Goal: Task Accomplishment & Management: Manage account settings

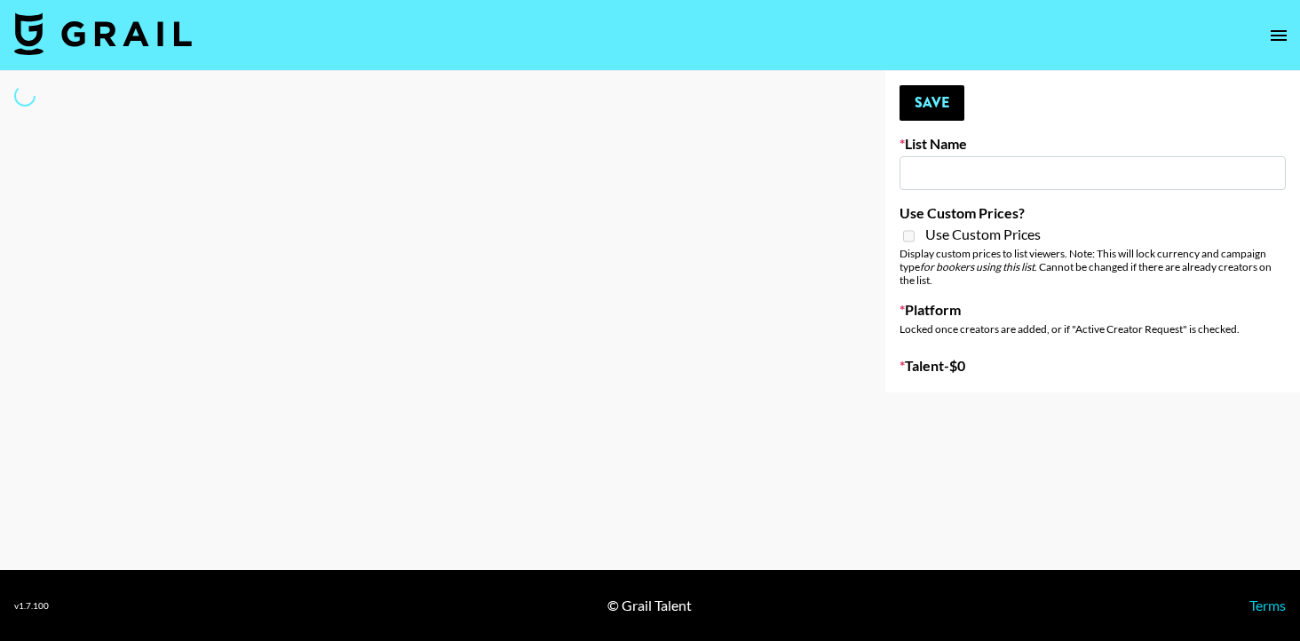
type input "Caribbean Diaspora Creators"
select select "Song"
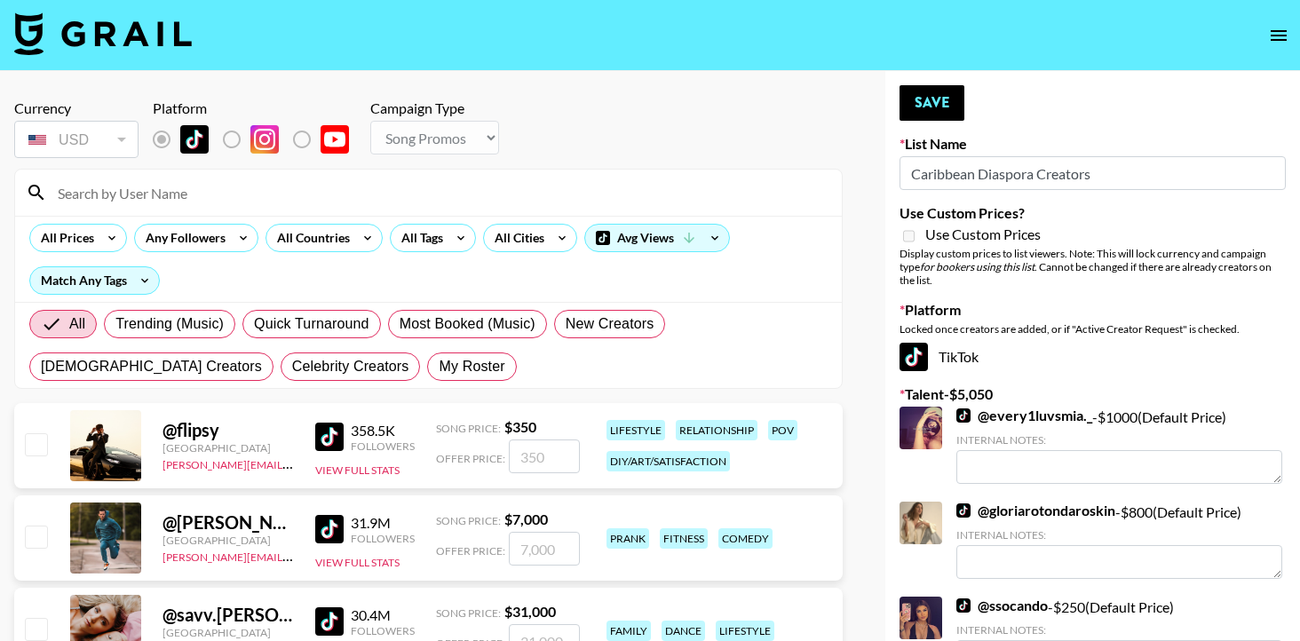
click at [360, 186] on input at bounding box center [439, 192] width 784 height 28
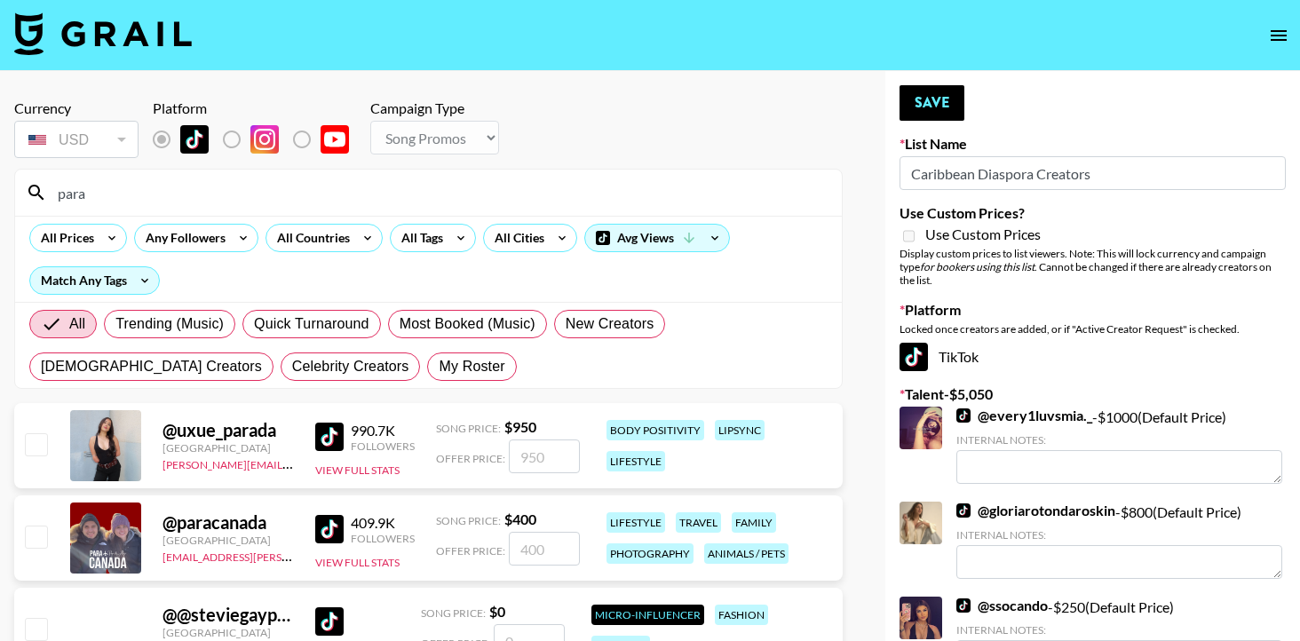
type input "para"
click at [36, 533] on input "checkbox" at bounding box center [35, 536] width 21 height 21
checkbox input "true"
type input "400"
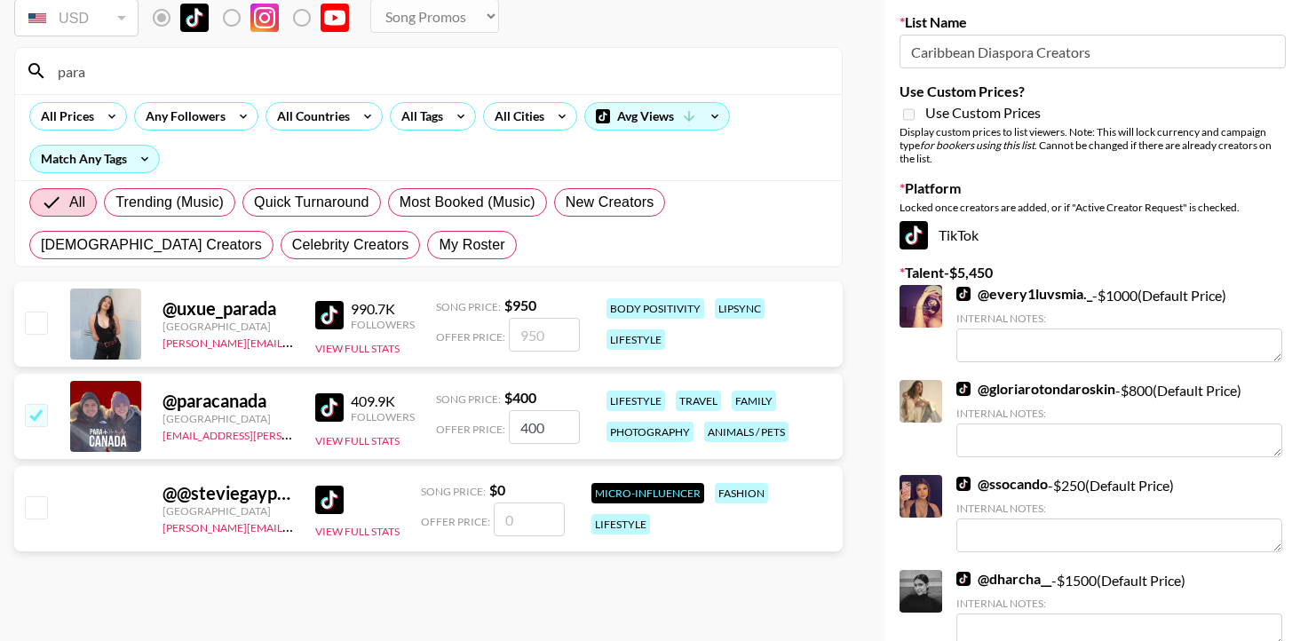
scroll to position [68, 0]
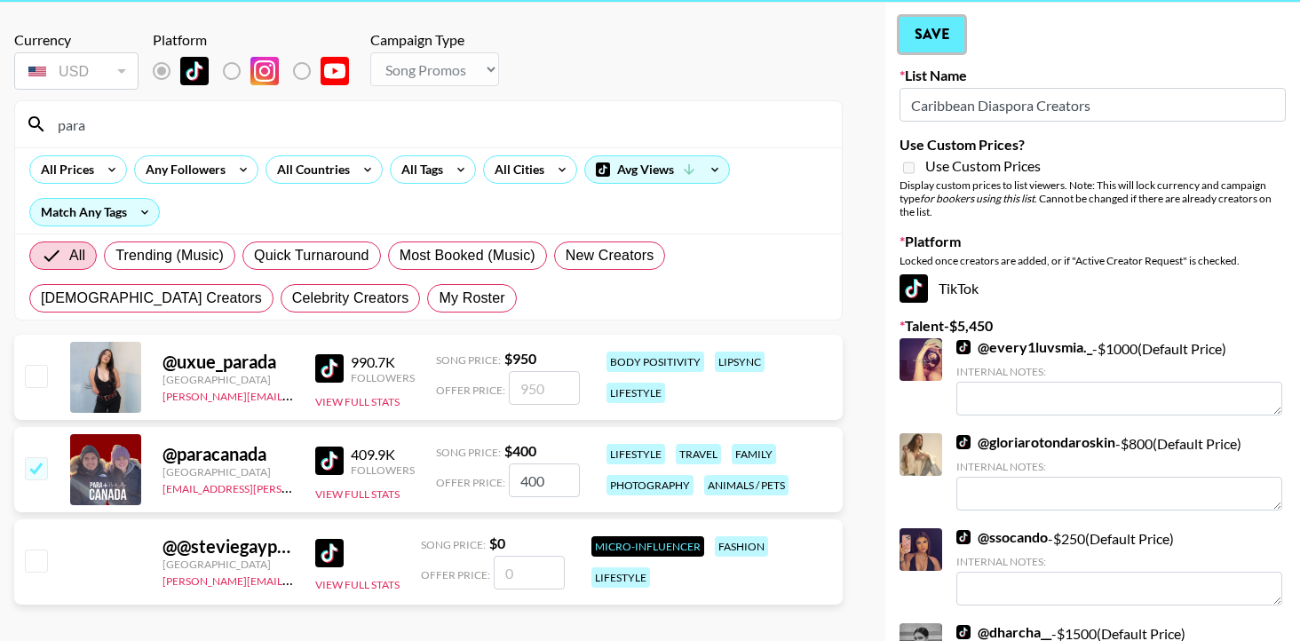
click at [932, 51] on button "Save" at bounding box center [931, 35] width 65 height 36
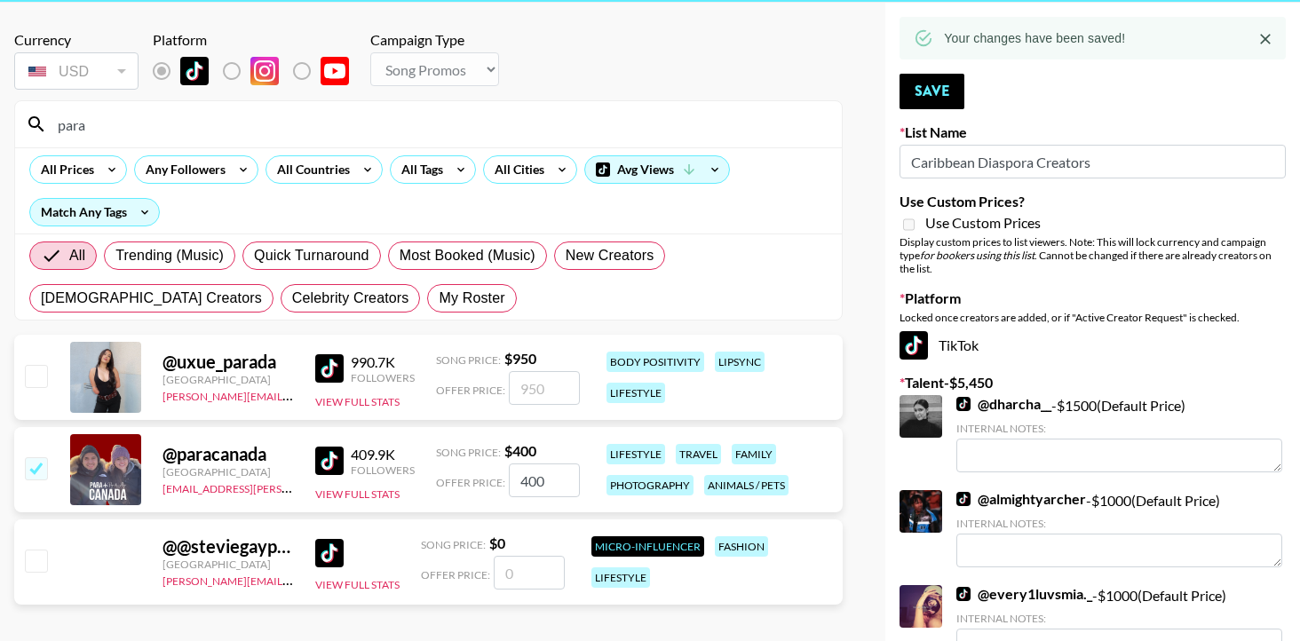
drag, startPoint x: 276, startPoint y: 137, endPoint x: 2, endPoint y: 122, distance: 274.7
click at [2, 122] on div "Currency USD USD ​ Platform Campaign Type Choose Type... Song Promos Brand Prom…" at bounding box center [428, 538] width 857 height 1071
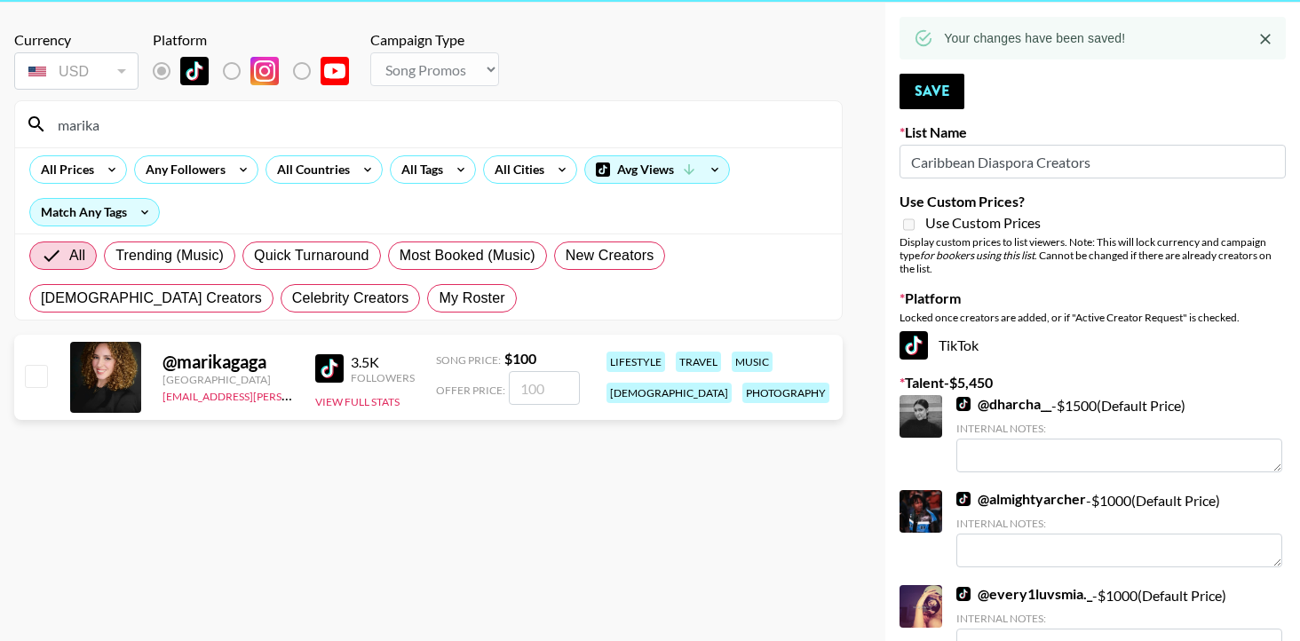
type input "marika"
click at [38, 375] on input "checkbox" at bounding box center [35, 375] width 21 height 21
checkbox input "true"
type input "100"
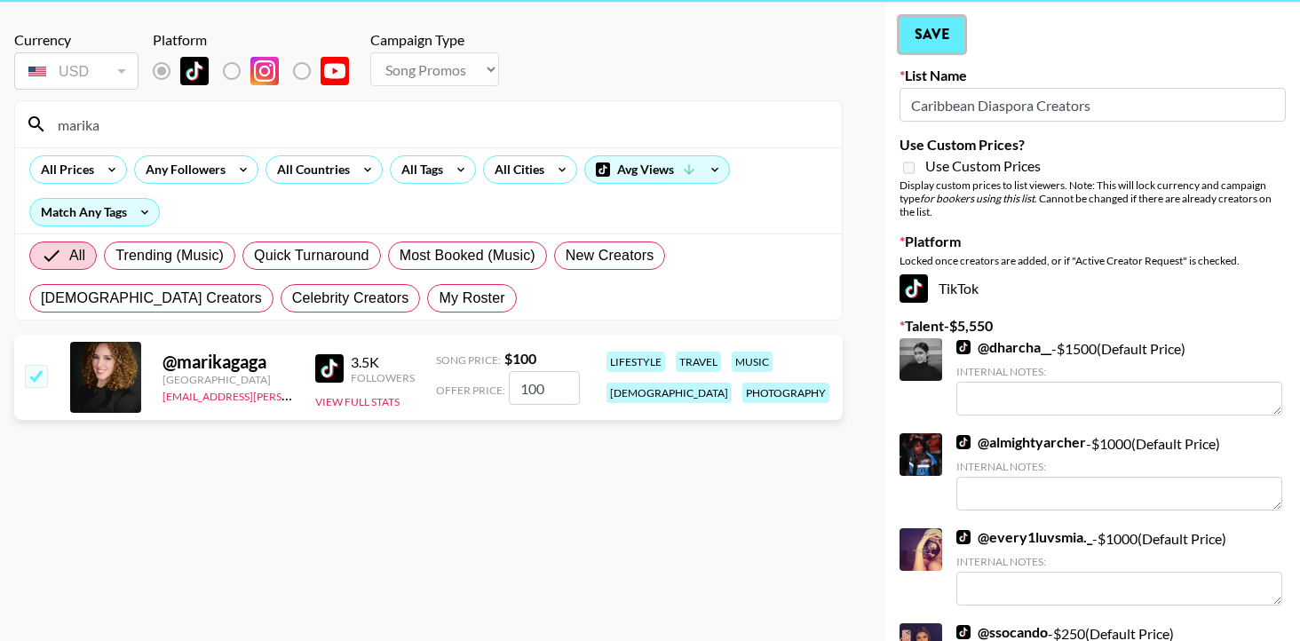
click at [922, 43] on button "Save" at bounding box center [931, 35] width 65 height 36
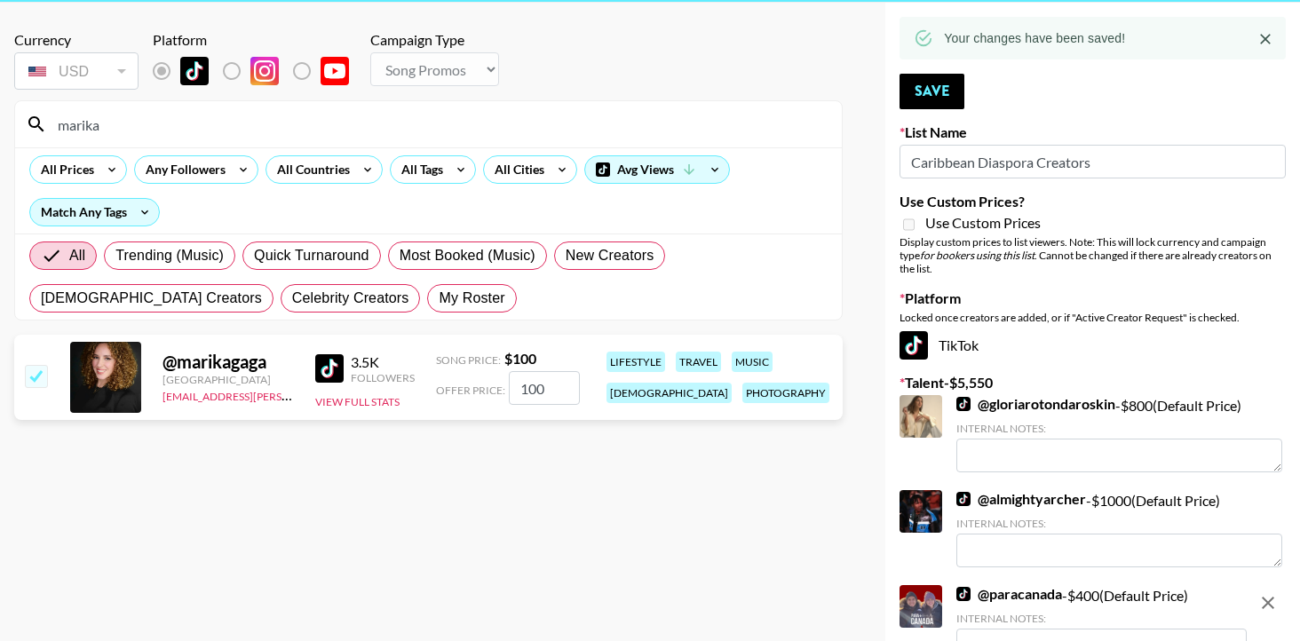
click at [230, 123] on input "marika" at bounding box center [439, 124] width 784 height 28
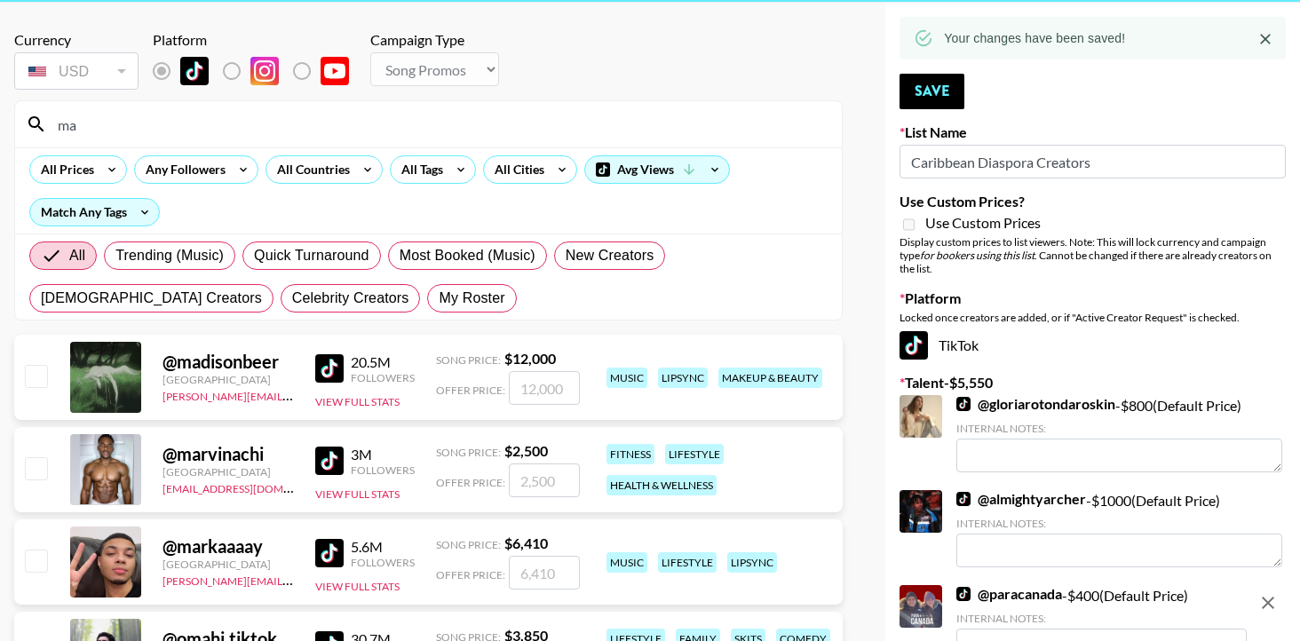
type input "m"
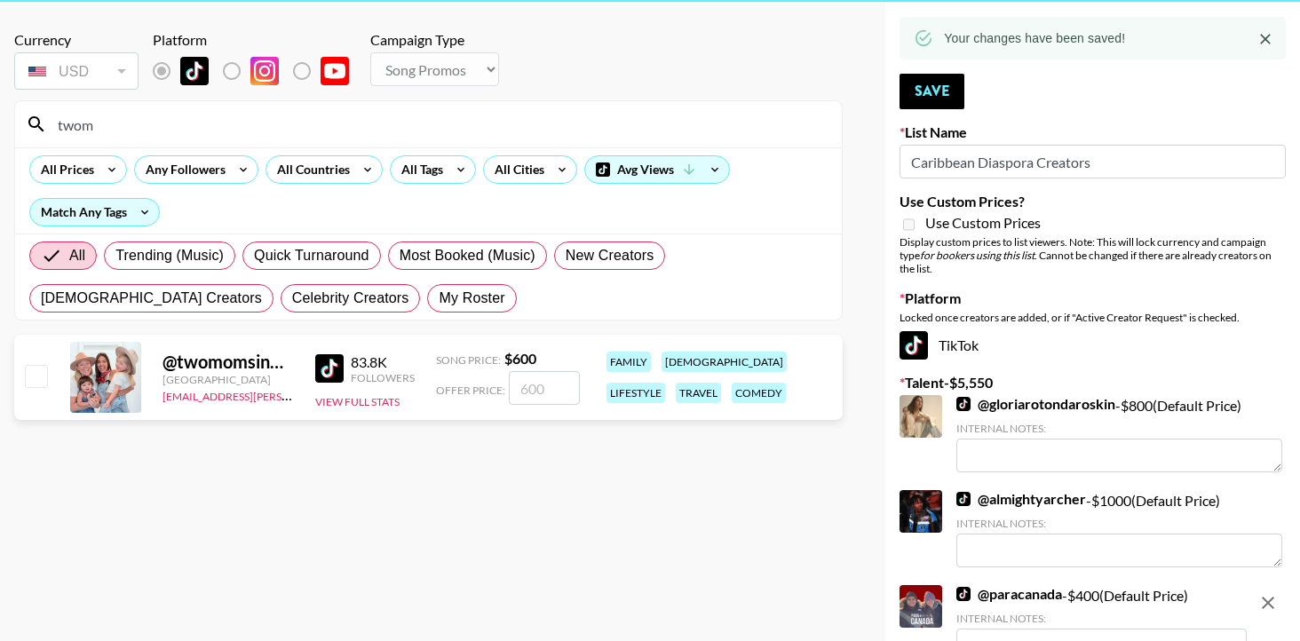
type input "twom"
click at [43, 383] on input "checkbox" at bounding box center [35, 375] width 21 height 21
checkbox input "true"
type input "600"
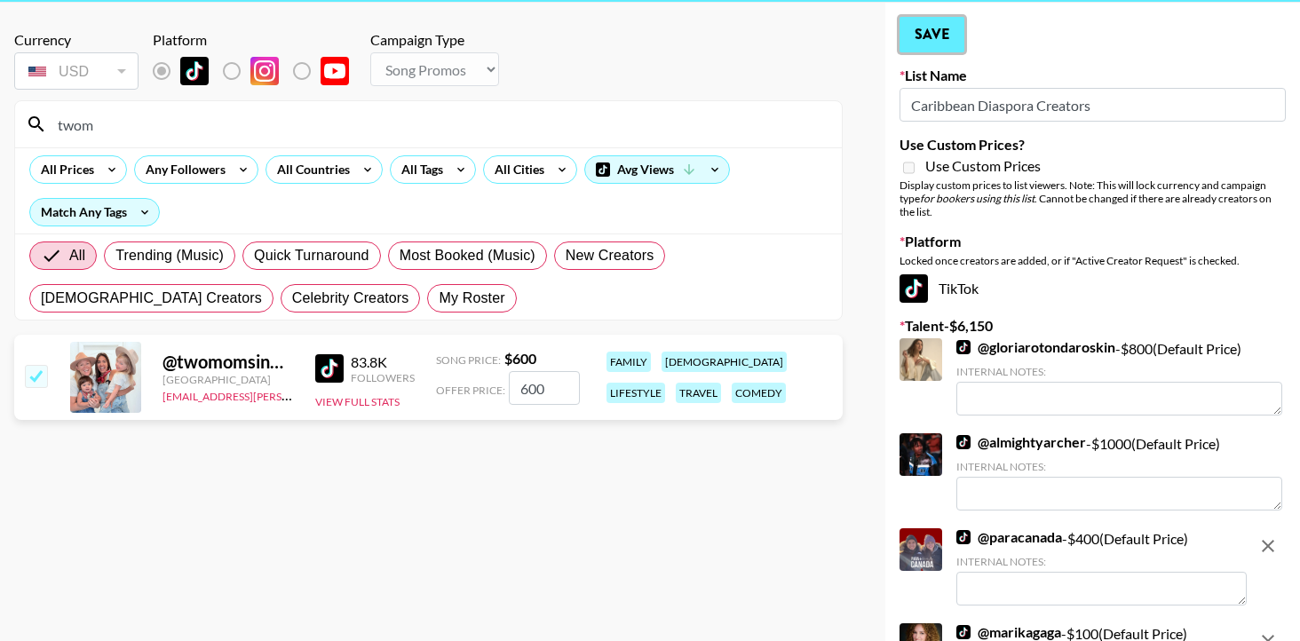
click at [921, 47] on button "Save" at bounding box center [931, 35] width 65 height 36
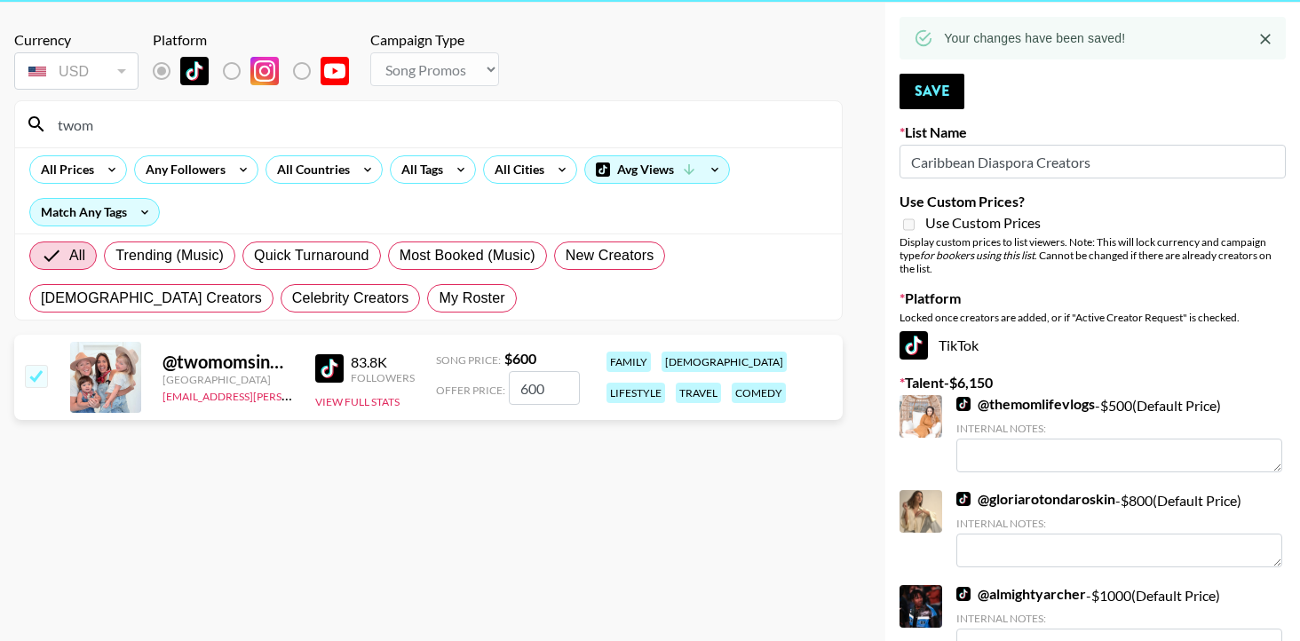
click at [128, 105] on div "twom" at bounding box center [428, 124] width 826 height 46
drag, startPoint x: 105, startPoint y: 124, endPoint x: 16, endPoint y: 113, distance: 89.5
click at [16, 113] on div "twom" at bounding box center [428, 124] width 826 height 46
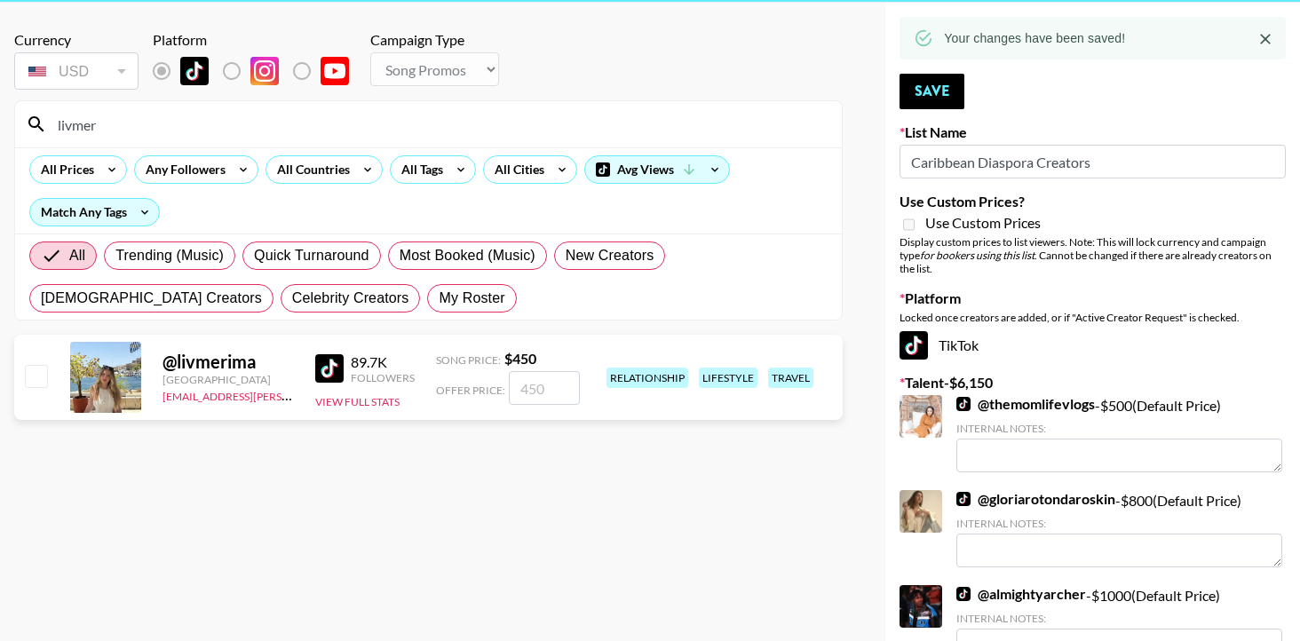
type input "livmer"
click at [35, 369] on input "checkbox" at bounding box center [35, 375] width 21 height 21
checkbox input "true"
type input "450"
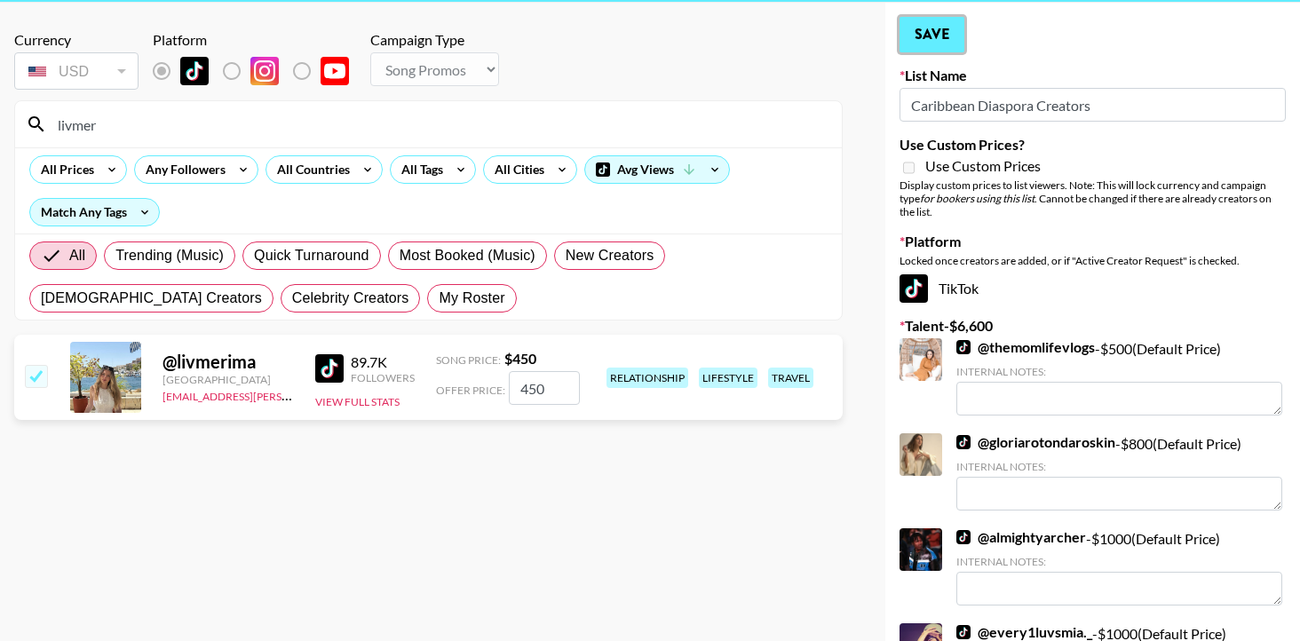
click at [920, 31] on button "Save" at bounding box center [931, 35] width 65 height 36
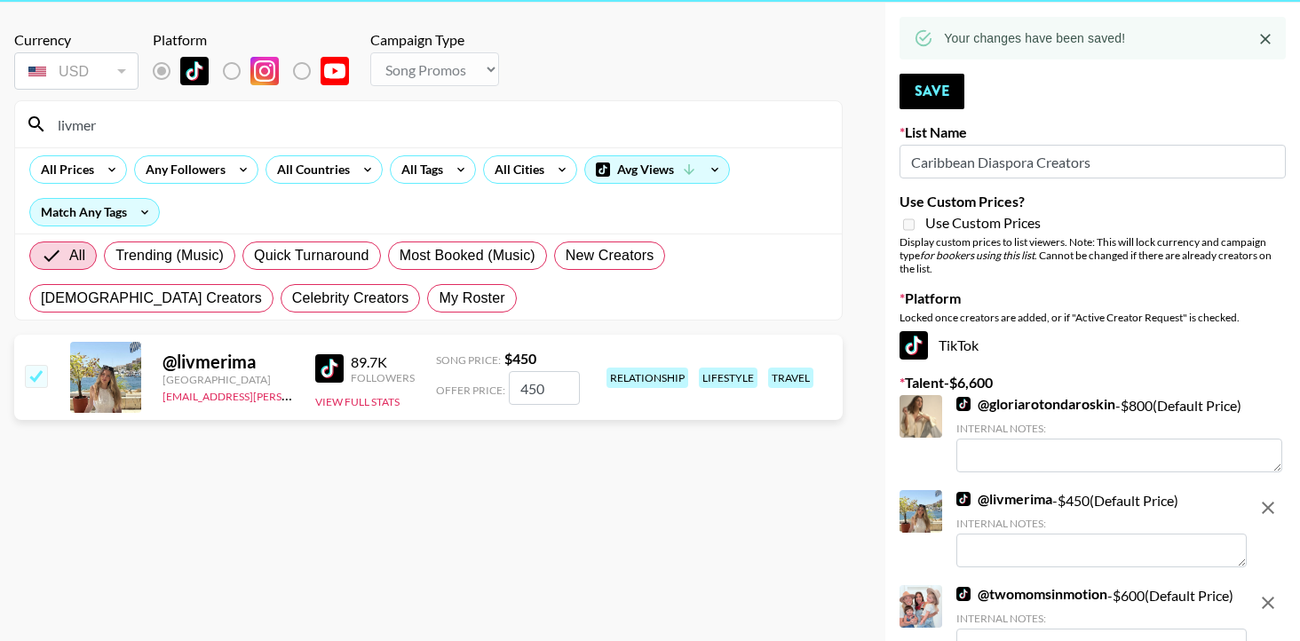
click at [220, 140] on div "livmer" at bounding box center [428, 124] width 826 height 46
drag, startPoint x: 162, startPoint y: 115, endPoint x: 0, endPoint y: 119, distance: 161.6
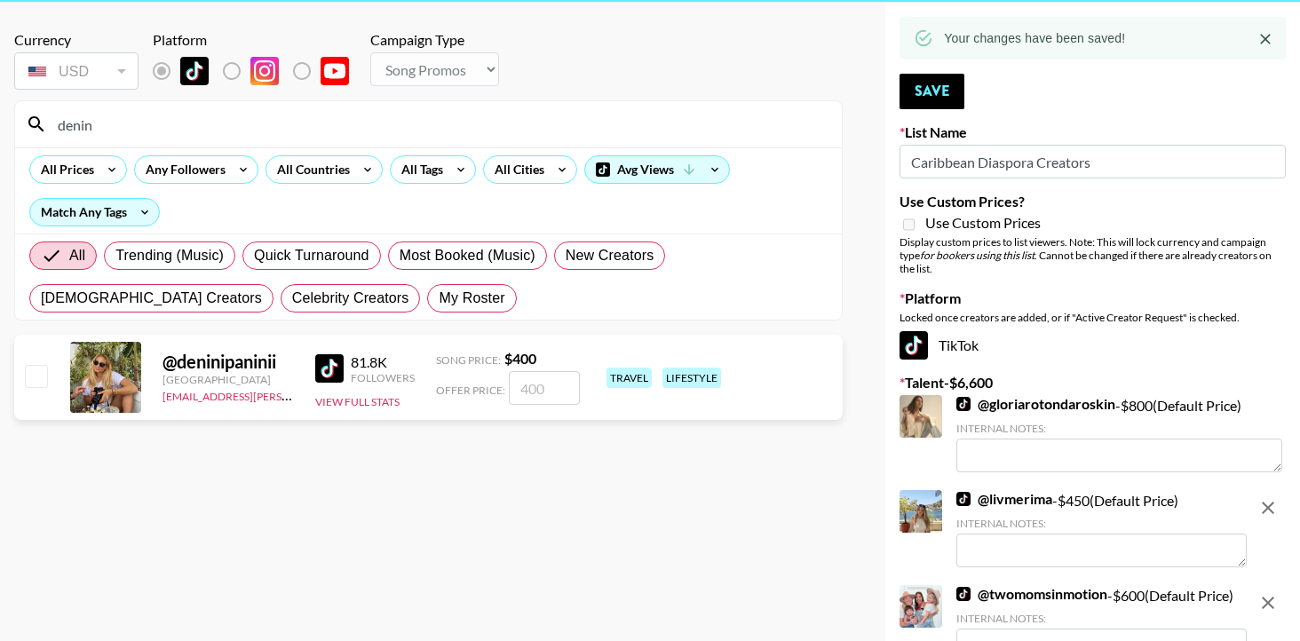
type input "denin"
click at [45, 375] on input "checkbox" at bounding box center [35, 375] width 21 height 21
checkbox input "true"
type input "400"
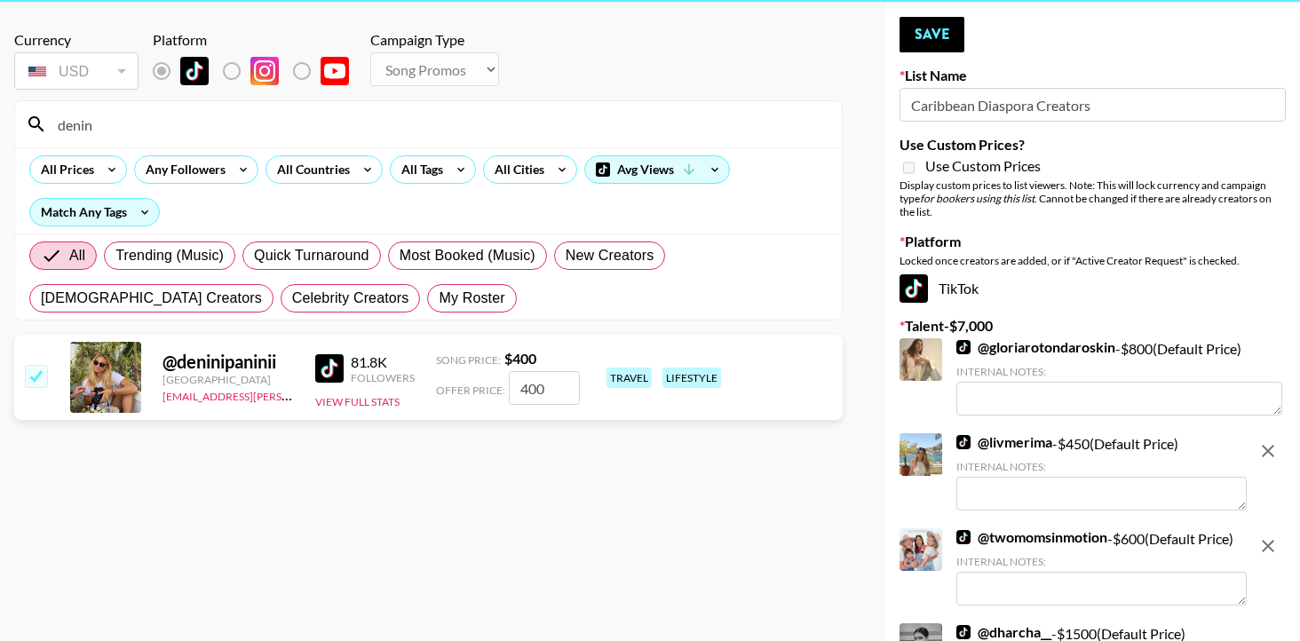
click at [944, 23] on button "Save" at bounding box center [931, 35] width 65 height 36
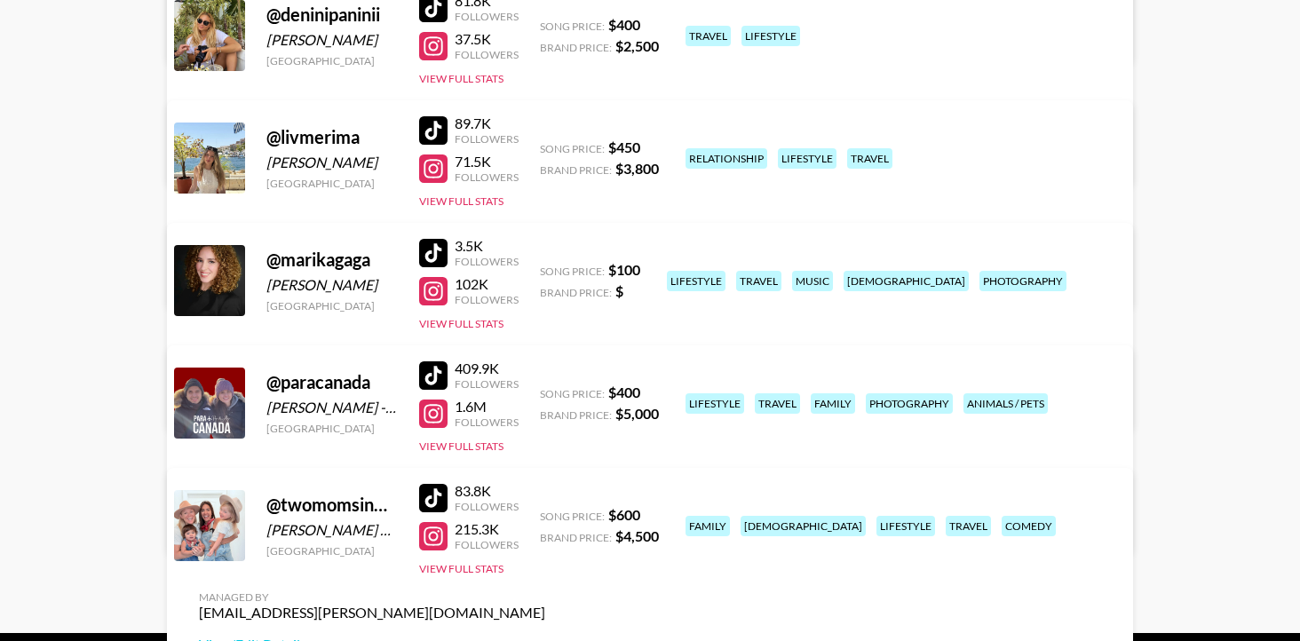
scroll to position [478, 0]
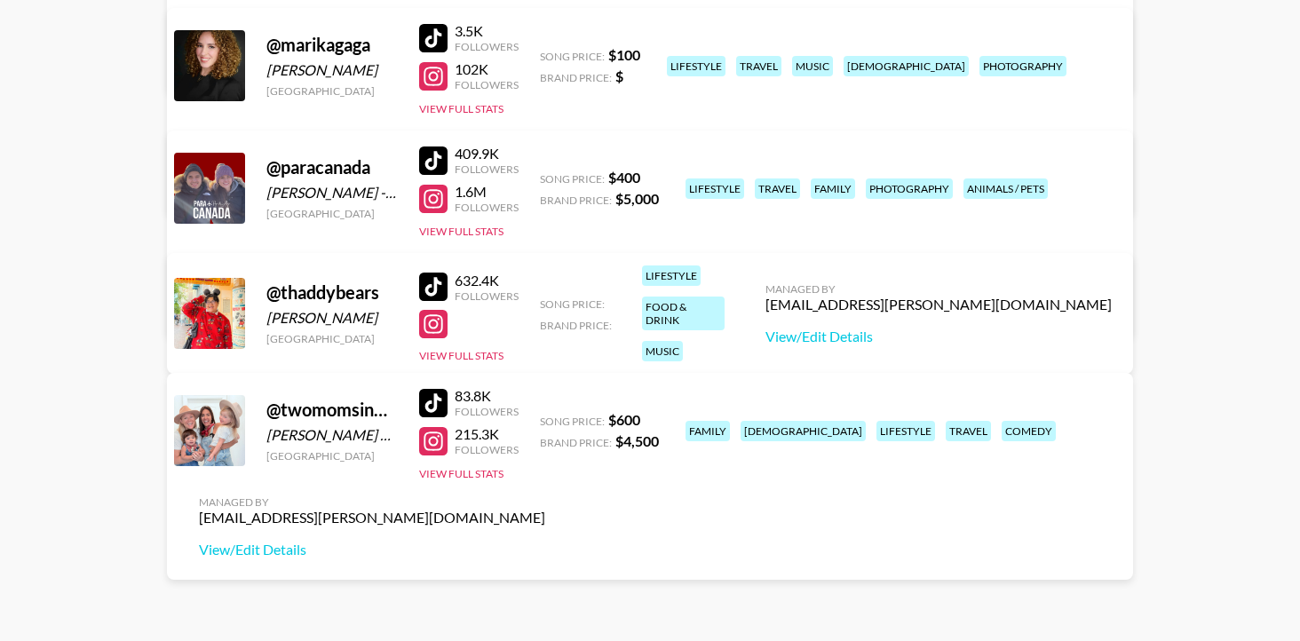
scroll to position [633, 0]
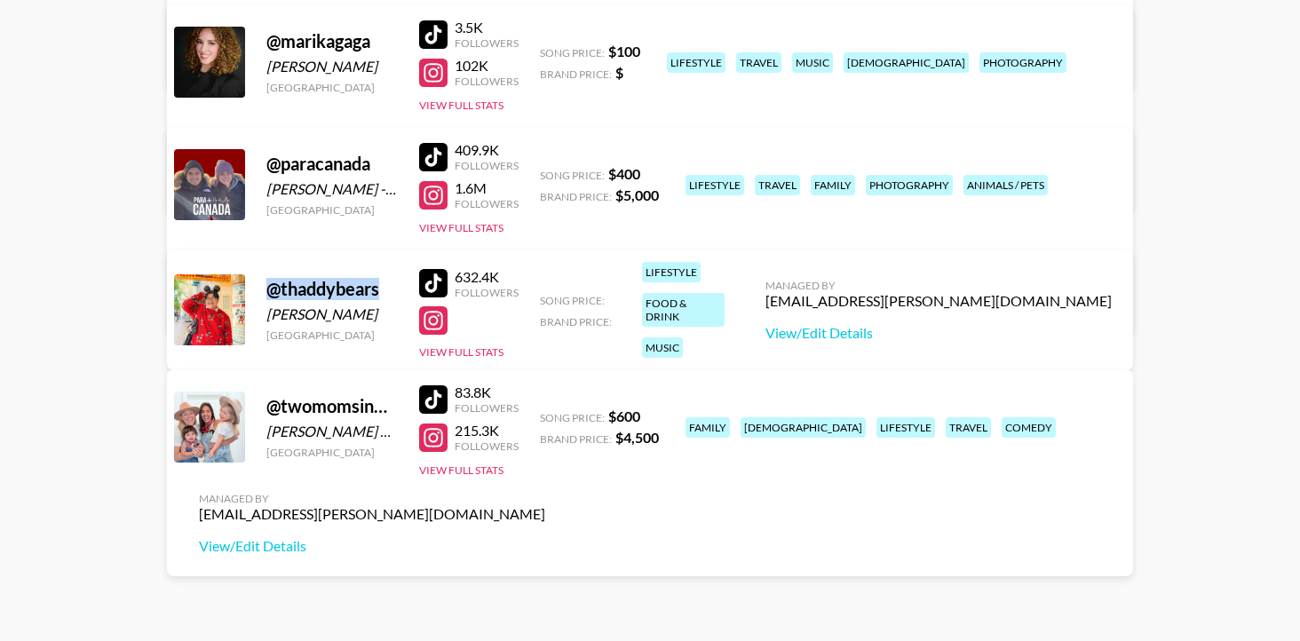
drag, startPoint x: 382, startPoint y: 281, endPoint x: 258, endPoint y: 284, distance: 123.4
click at [258, 284] on div "@ thaddybears Thaddeus Yan United States 632.4K Followers View Full Stats Song …" at bounding box center [650, 309] width 966 height 121
copy div "@ thaddybears"
click at [433, 275] on div at bounding box center [433, 283] width 28 height 28
click at [439, 315] on div at bounding box center [433, 320] width 28 height 28
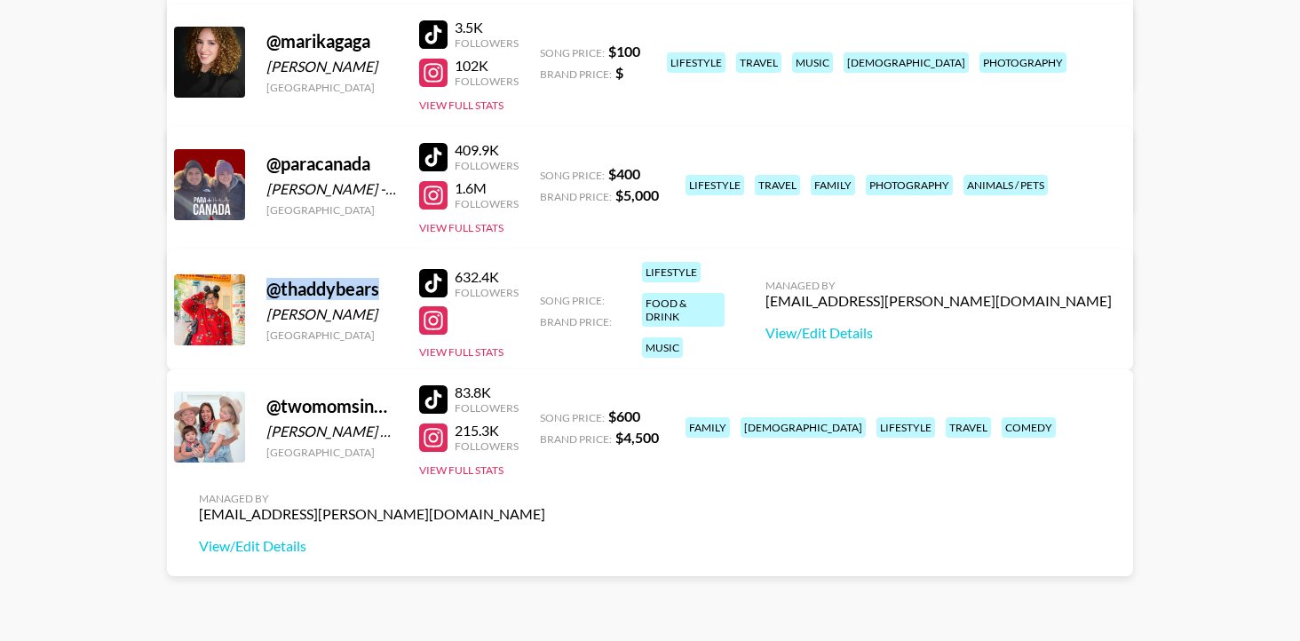
click at [447, 321] on div at bounding box center [433, 320] width 28 height 28
click at [439, 279] on div at bounding box center [433, 283] width 28 height 28
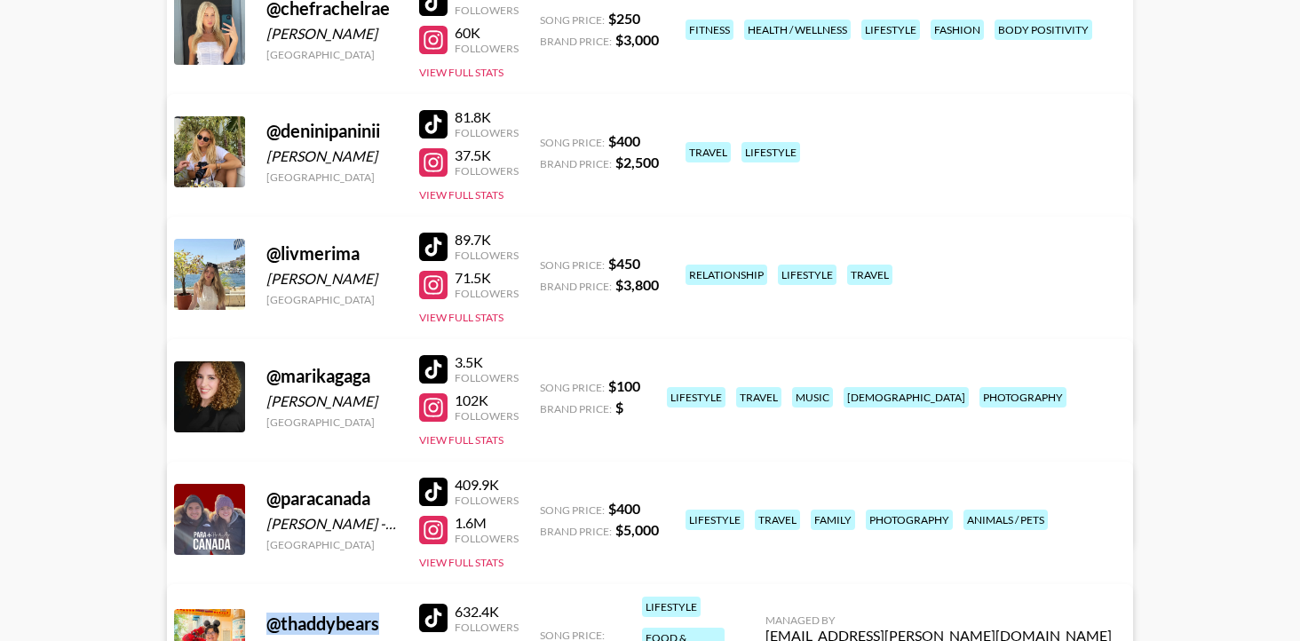
scroll to position [276, 0]
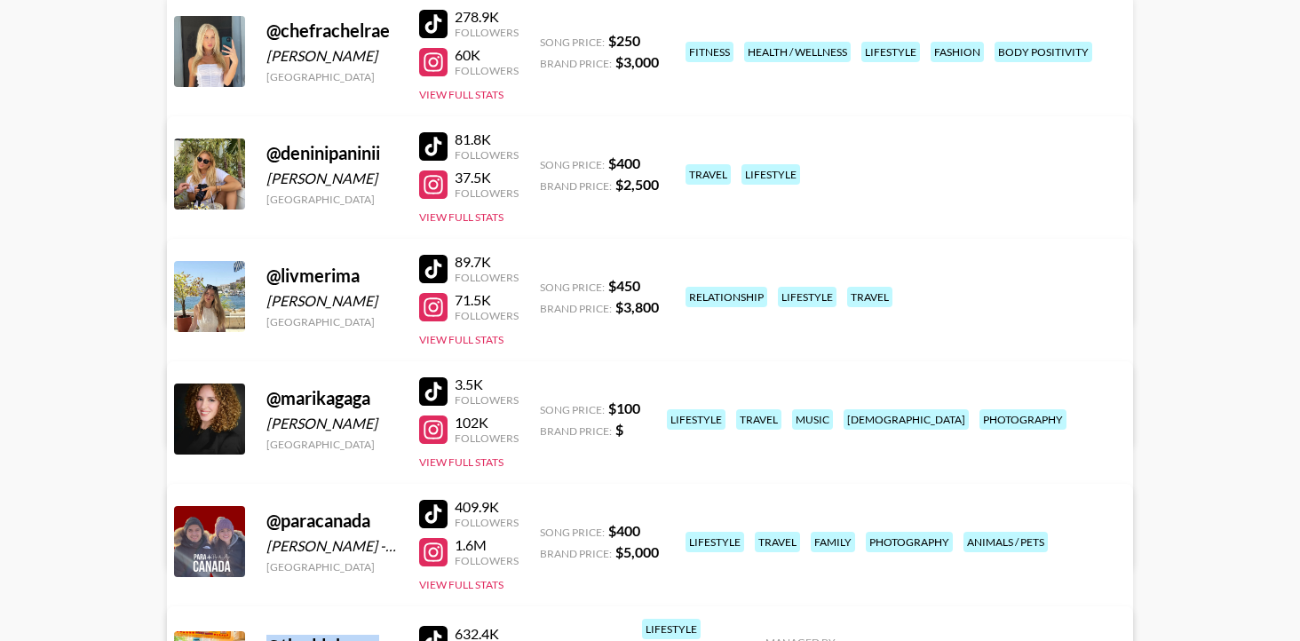
click at [433, 269] on div at bounding box center [433, 269] width 28 height 28
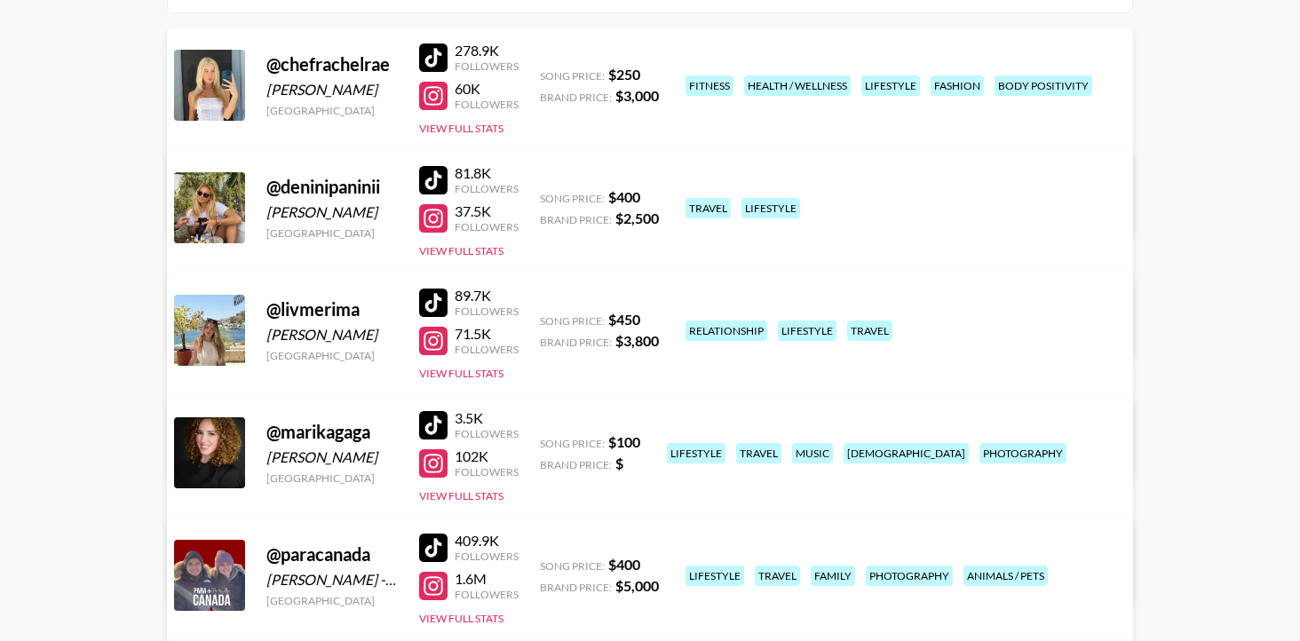
scroll to position [219, 0]
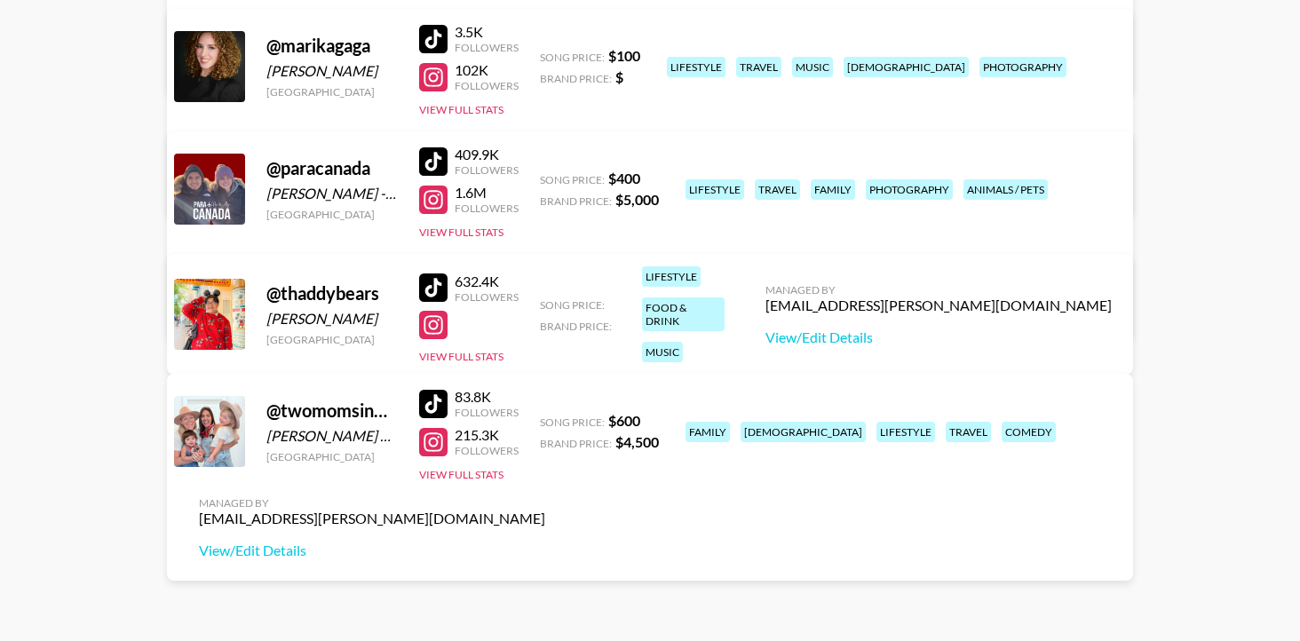
click at [106, 451] on main "Madai Cuellar 's Roster: Show Hidden/Deleted Creators @ chefrachelrae Rachel Pe…" at bounding box center [650, 86] width 1300 height 1286
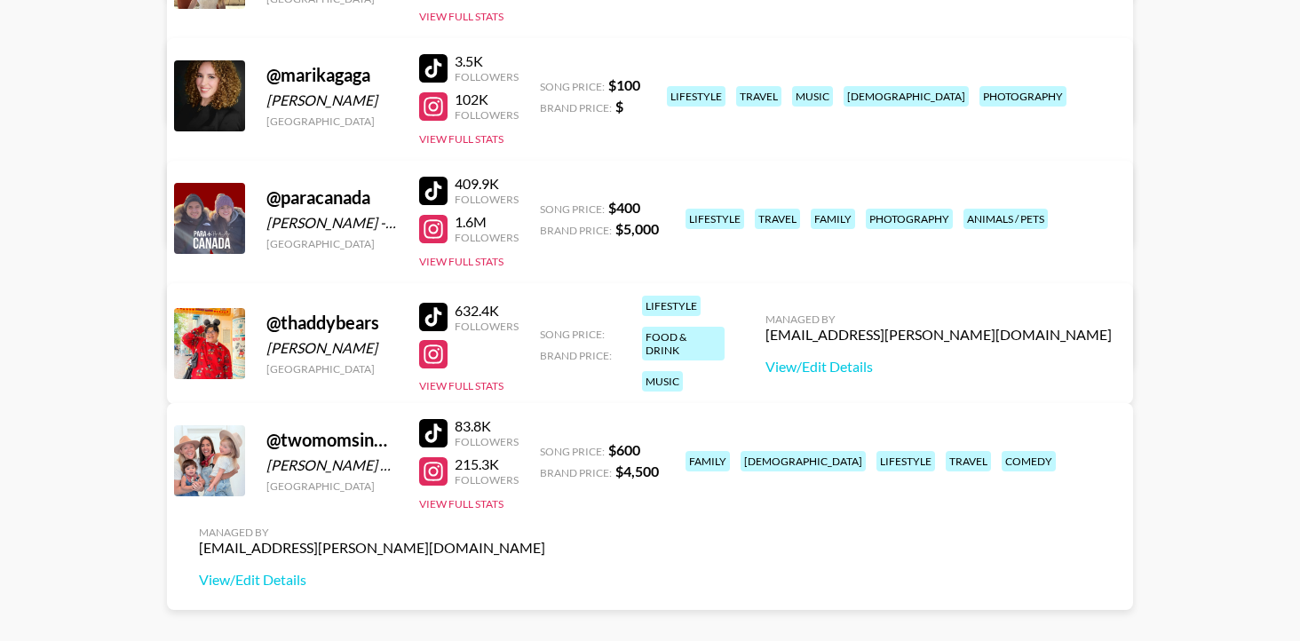
scroll to position [566, 0]
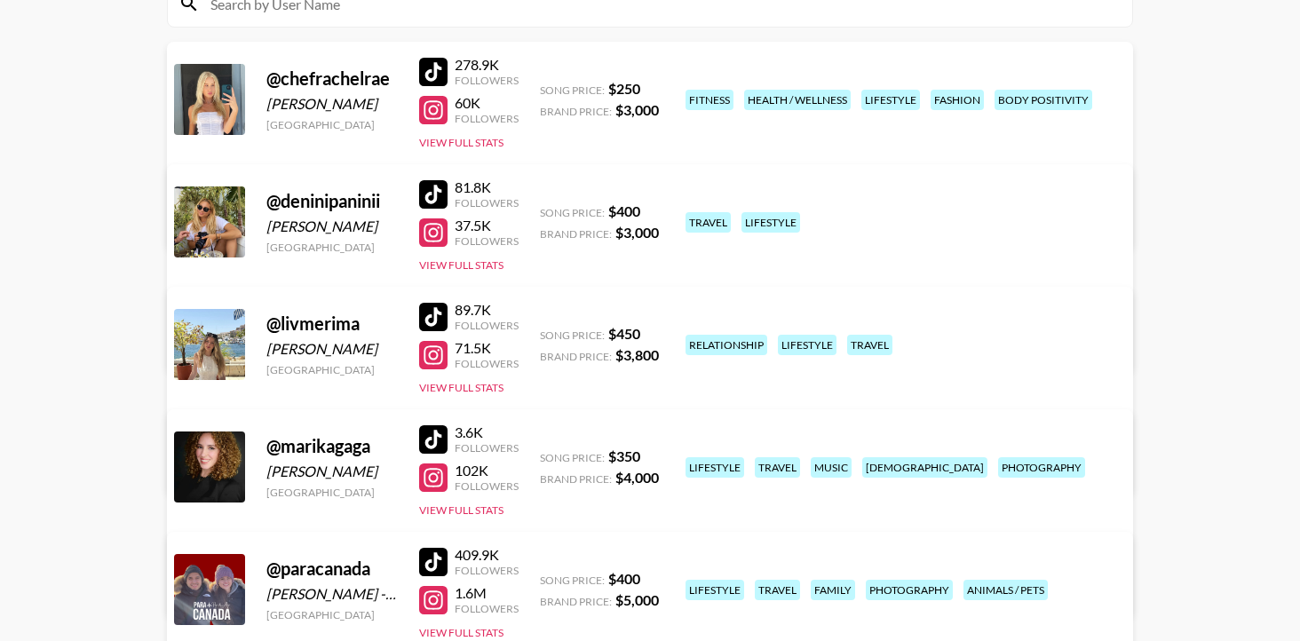
scroll to position [165, 0]
